Goal: Register for event/course

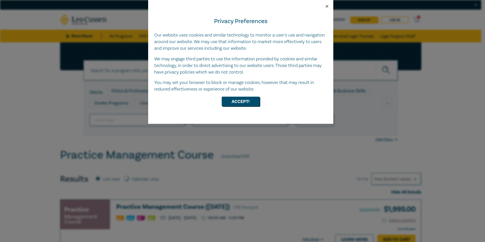
click at [326, 5] on button "Close" at bounding box center [327, 6] width 5 height 5
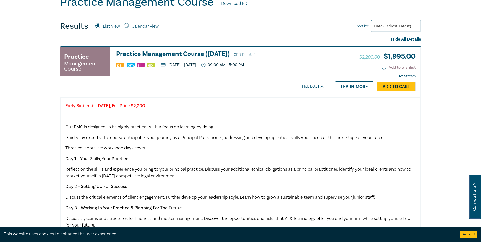
scroll to position [152, 0]
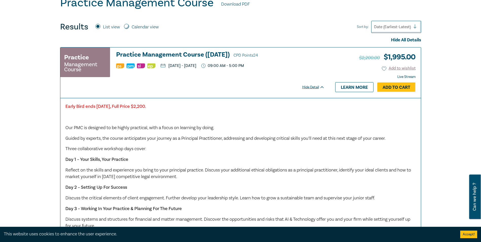
click at [26, 44] on div "Filter by: Ethics & Professional Responsibility Substantive Law Professional Sk…" at bounding box center [240, 108] width 481 height 436
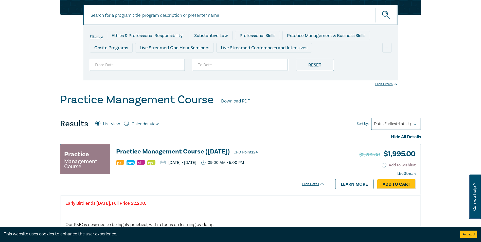
scroll to position [51, 0]
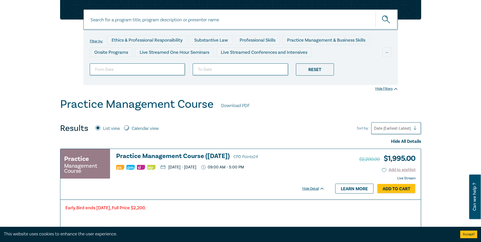
click at [118, 126] on div "Results List view Calendar view" at bounding box center [111, 128] width 103 height 10
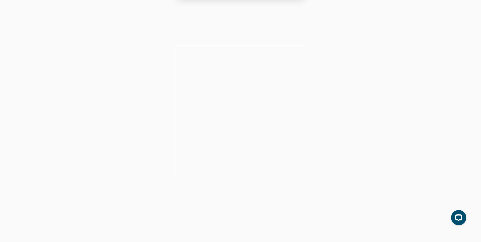
click at [259, 33] on button "Cancel" at bounding box center [258, 32] width 27 height 13
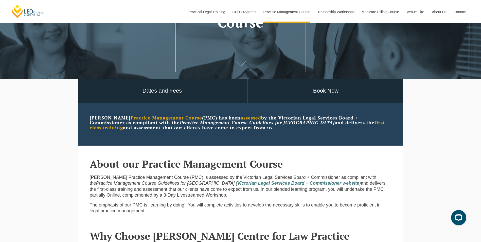
scroll to position [104, 0]
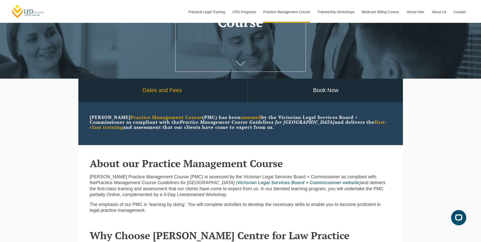
click at [164, 91] on link "Dates and Fees" at bounding box center [162, 91] width 170 height 24
